Goal: Information Seeking & Learning: Learn about a topic

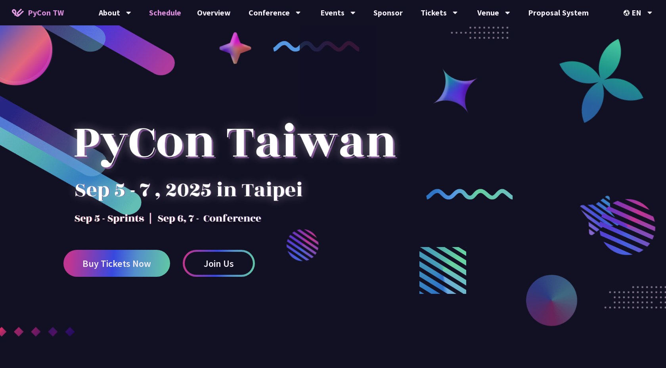
click at [162, 12] on link "Schedule" at bounding box center [165, 12] width 48 height 25
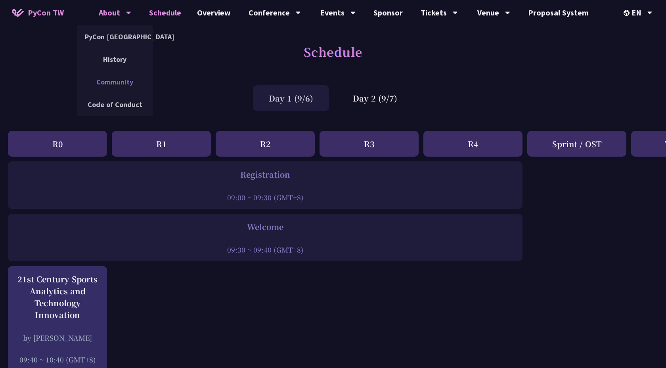
click at [124, 85] on link "Community" at bounding box center [115, 82] width 76 height 19
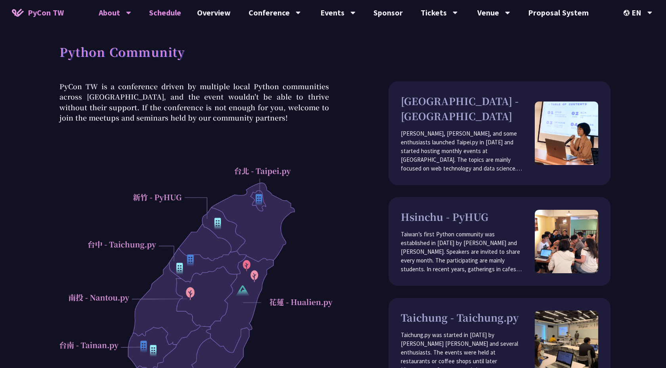
click at [168, 12] on link "Schedule" at bounding box center [165, 12] width 48 height 25
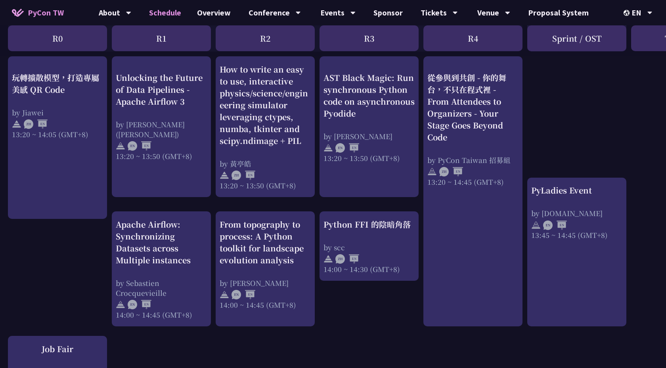
scroll to position [688, 0]
click at [218, 15] on link "Overview" at bounding box center [214, 12] width 50 height 25
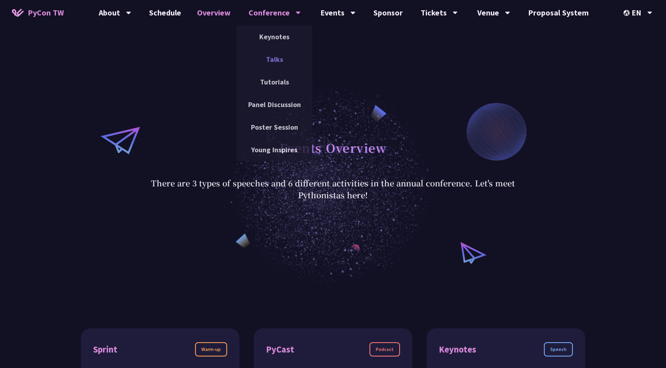
click at [276, 55] on link "Talks" at bounding box center [274, 59] width 76 height 19
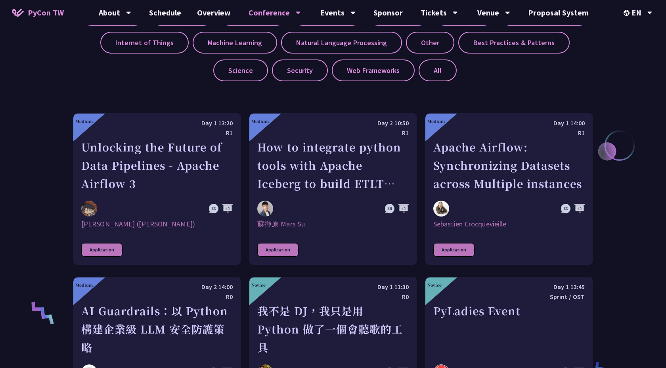
scroll to position [359, 0]
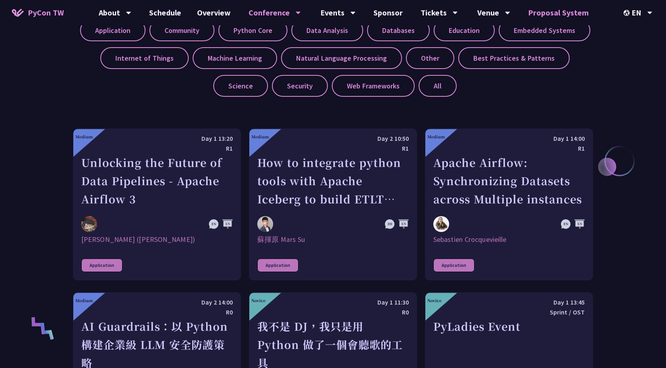
click at [546, 16] on link "Proposal System" at bounding box center [558, 12] width 76 height 25
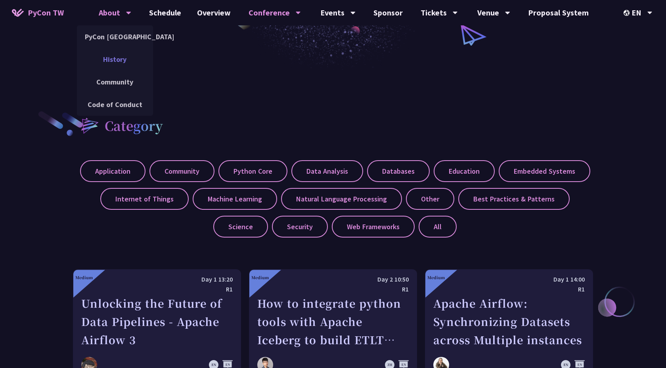
scroll to position [0, 0]
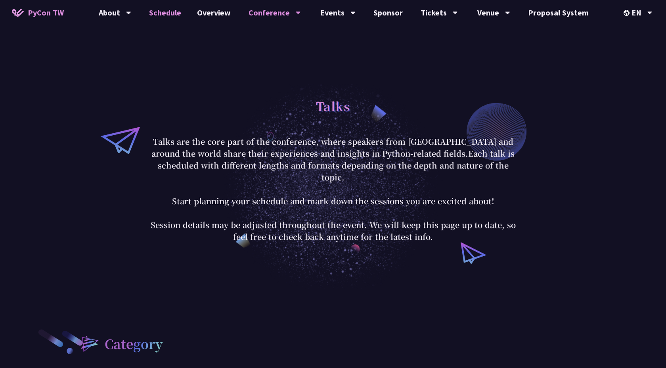
click at [162, 18] on link "Schedule" at bounding box center [165, 12] width 48 height 25
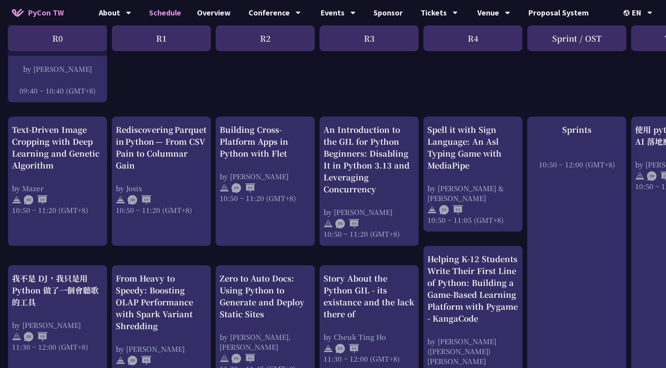
scroll to position [234, 0]
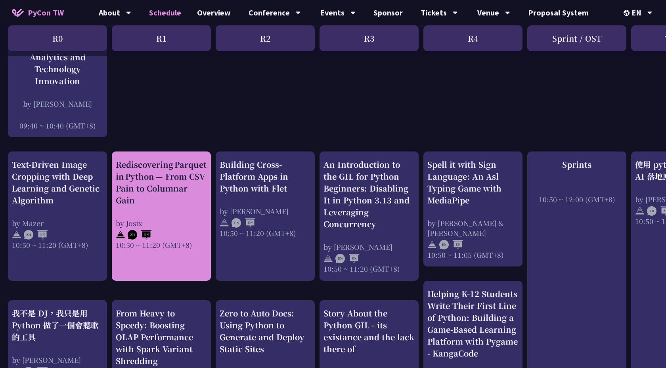
click at [160, 182] on div "Rediscovering Parquet in Python — From CSV Pain to Columnar Gain" at bounding box center [161, 182] width 91 height 48
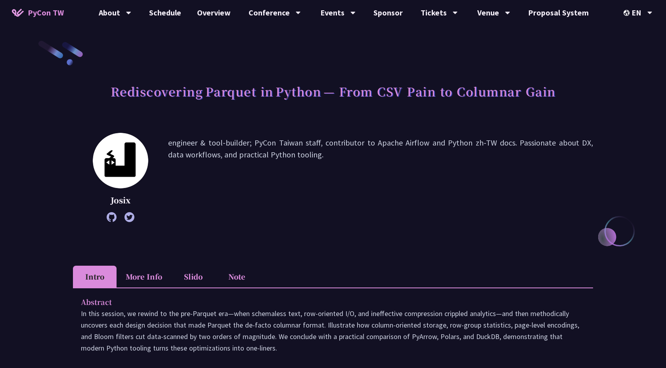
scroll to position [20, 0]
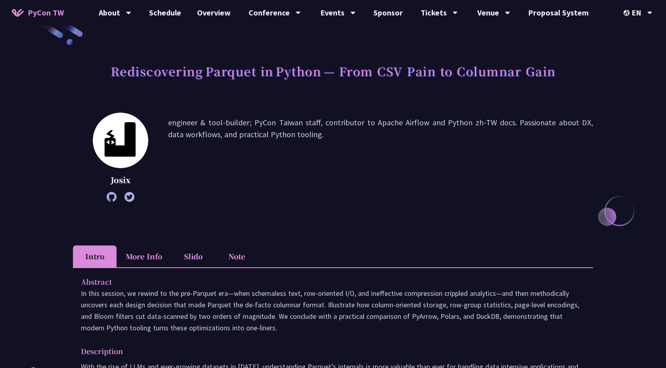
click at [235, 258] on li "Note" at bounding box center [237, 256] width 44 height 22
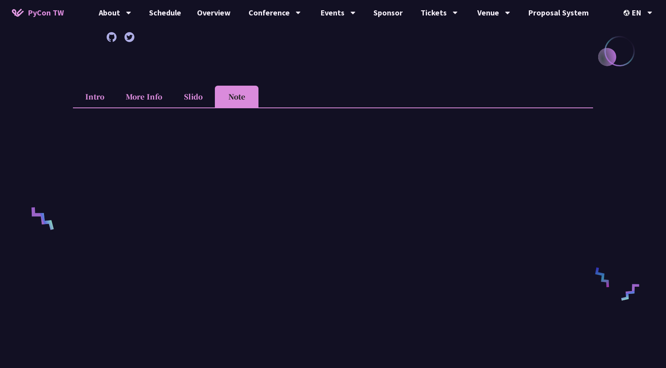
scroll to position [180, 0]
click at [85, 92] on li "Intro" at bounding box center [95, 96] width 44 height 22
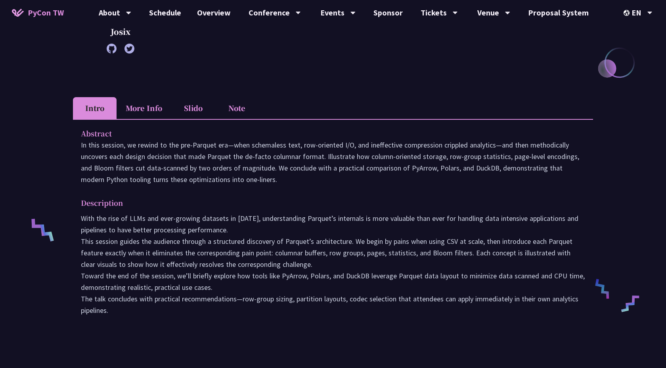
scroll to position [164, 0]
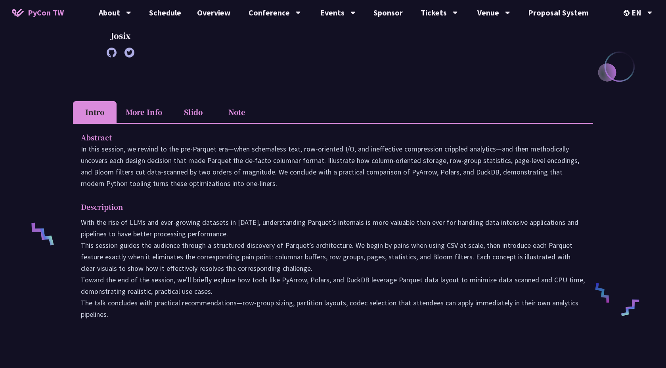
click at [157, 110] on li "More Info" at bounding box center [143, 112] width 55 height 22
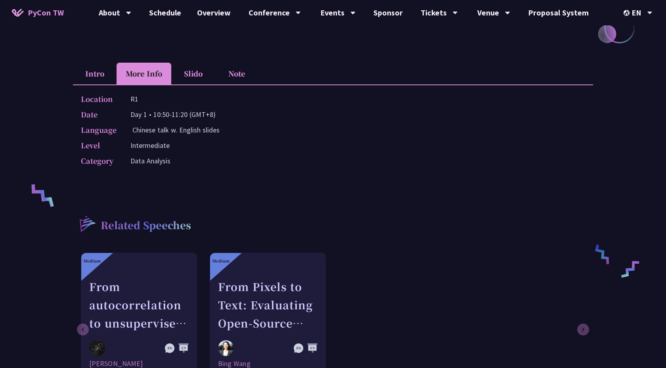
scroll to position [177, 0]
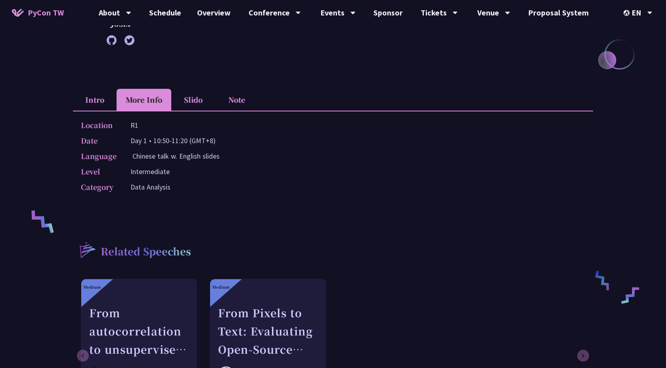
click at [200, 100] on li "Slido" at bounding box center [193, 100] width 44 height 22
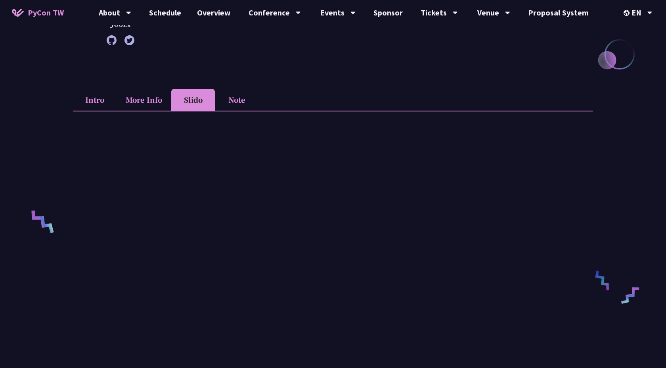
click at [235, 99] on li "Note" at bounding box center [237, 100] width 44 height 22
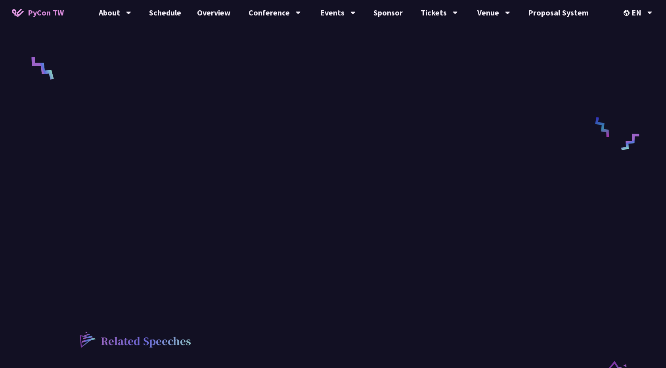
scroll to position [329, 0]
click at [169, 16] on link "Schedule" at bounding box center [165, 12] width 48 height 25
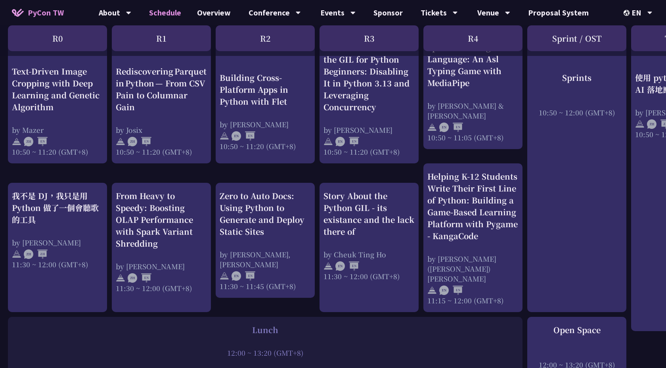
scroll to position [351, 0]
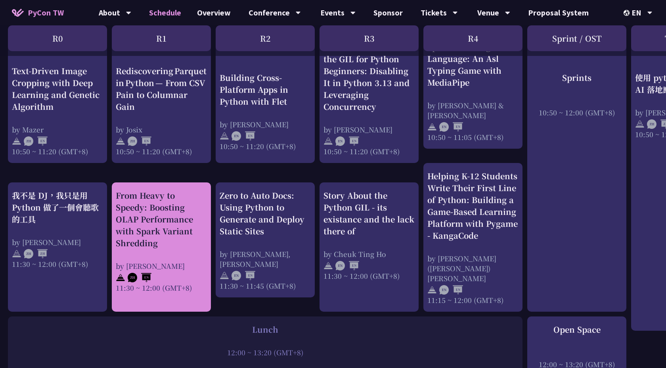
click at [198, 221] on div "From Heavy to Speedy: Boosting OLAP Performance with Spark Variant Shredding" at bounding box center [161, 218] width 91 height 59
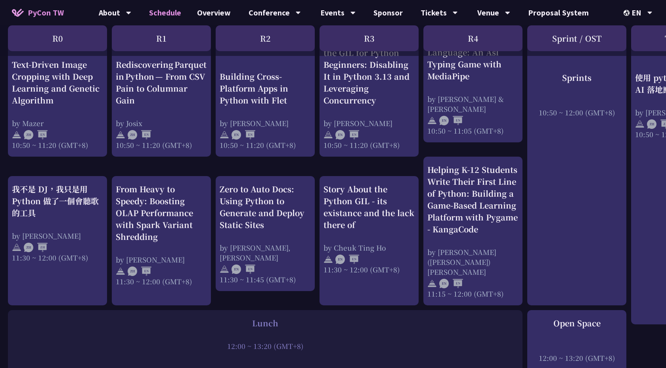
scroll to position [355, 0]
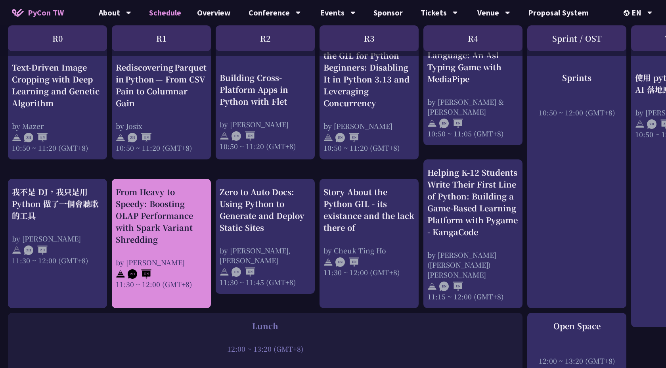
click at [174, 241] on div "From Heavy to Speedy: Boosting OLAP Performance with Spark Variant Shredding by…" at bounding box center [161, 237] width 91 height 103
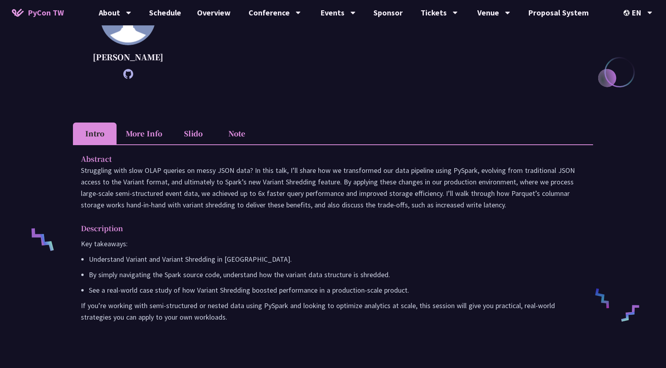
scroll to position [535, 0]
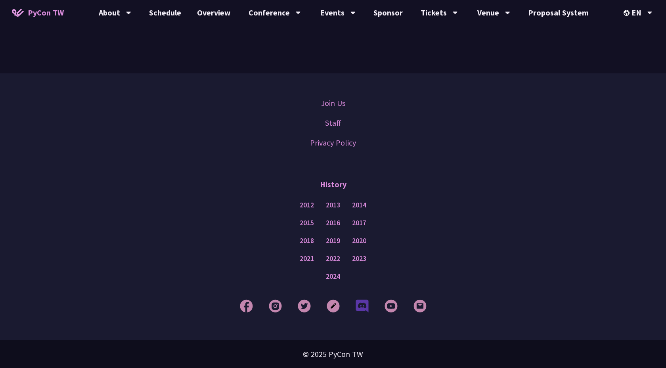
click at [359, 306] on img at bounding box center [361, 305] width 13 height 13
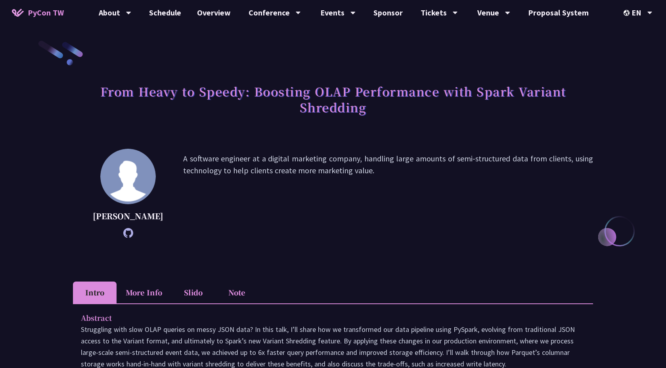
click at [241, 303] on li "Note" at bounding box center [237, 292] width 44 height 22
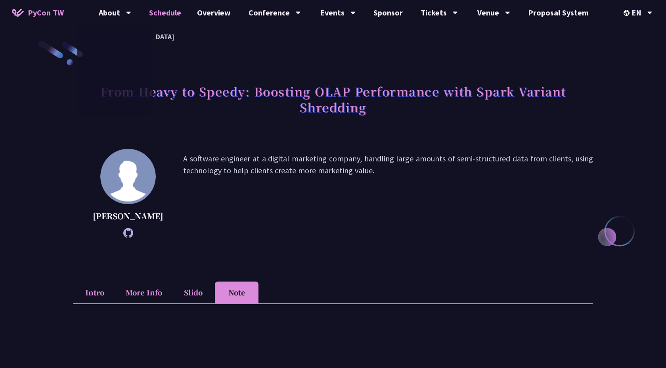
click at [158, 16] on link "Schedule" at bounding box center [165, 12] width 48 height 25
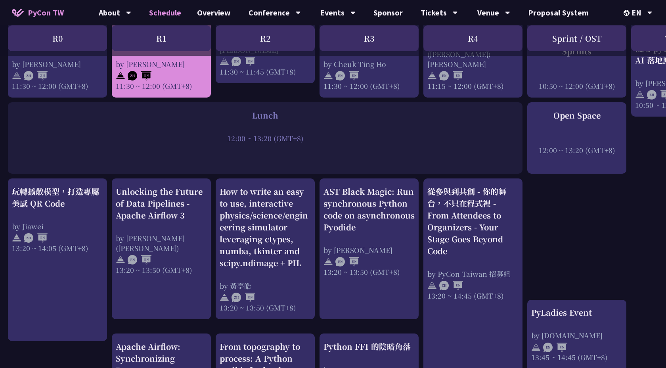
scroll to position [584, 0]
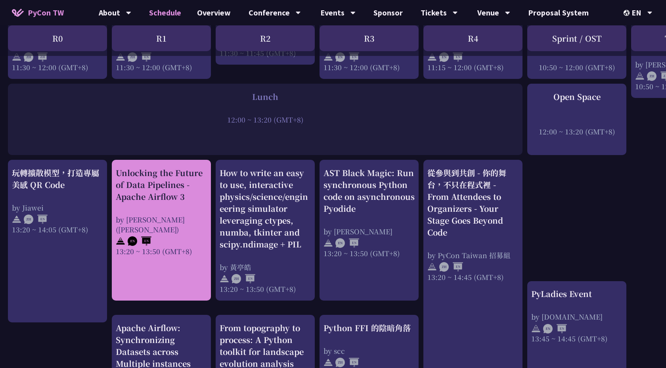
click at [177, 234] on div at bounding box center [161, 240] width 91 height 12
